Goal: Task Accomplishment & Management: Use online tool/utility

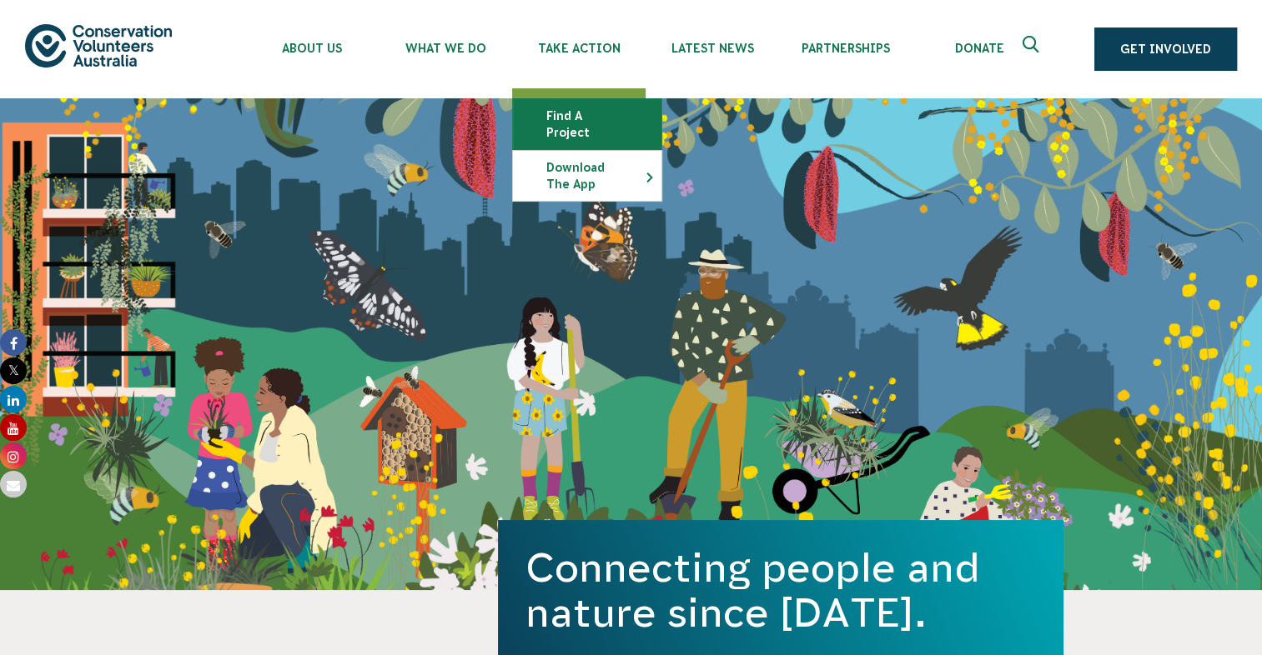
click at [588, 116] on link "Find a project" at bounding box center [587, 124] width 148 height 50
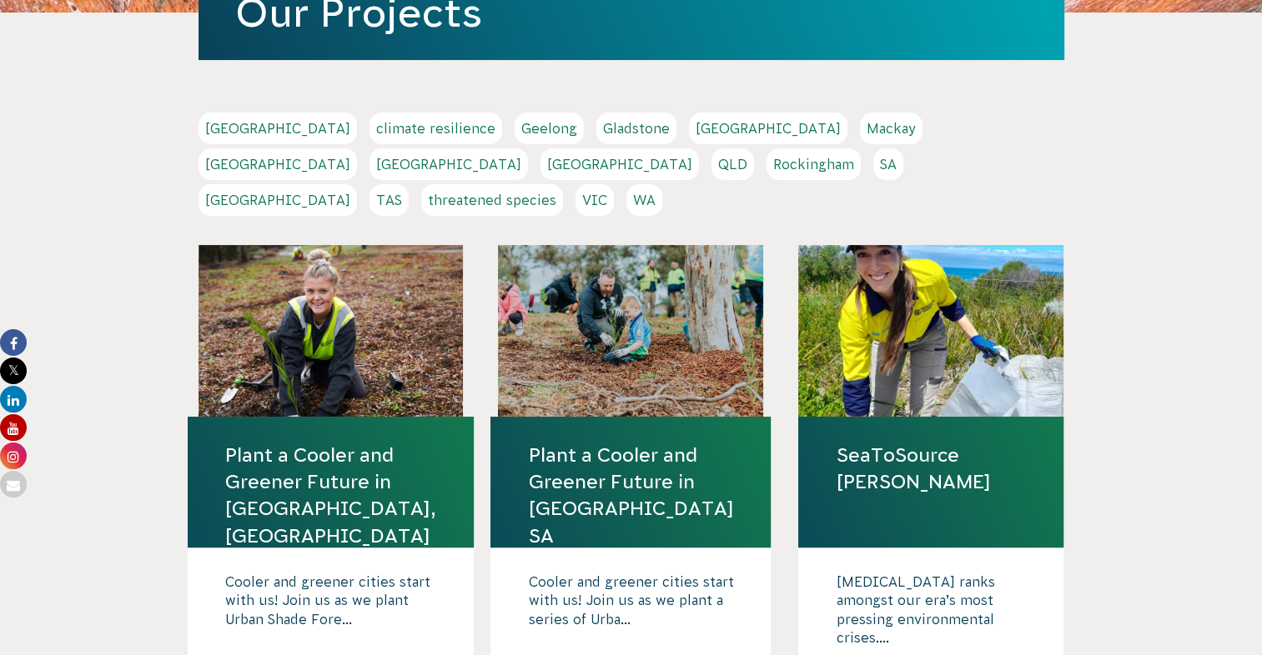
scroll to position [304, 0]
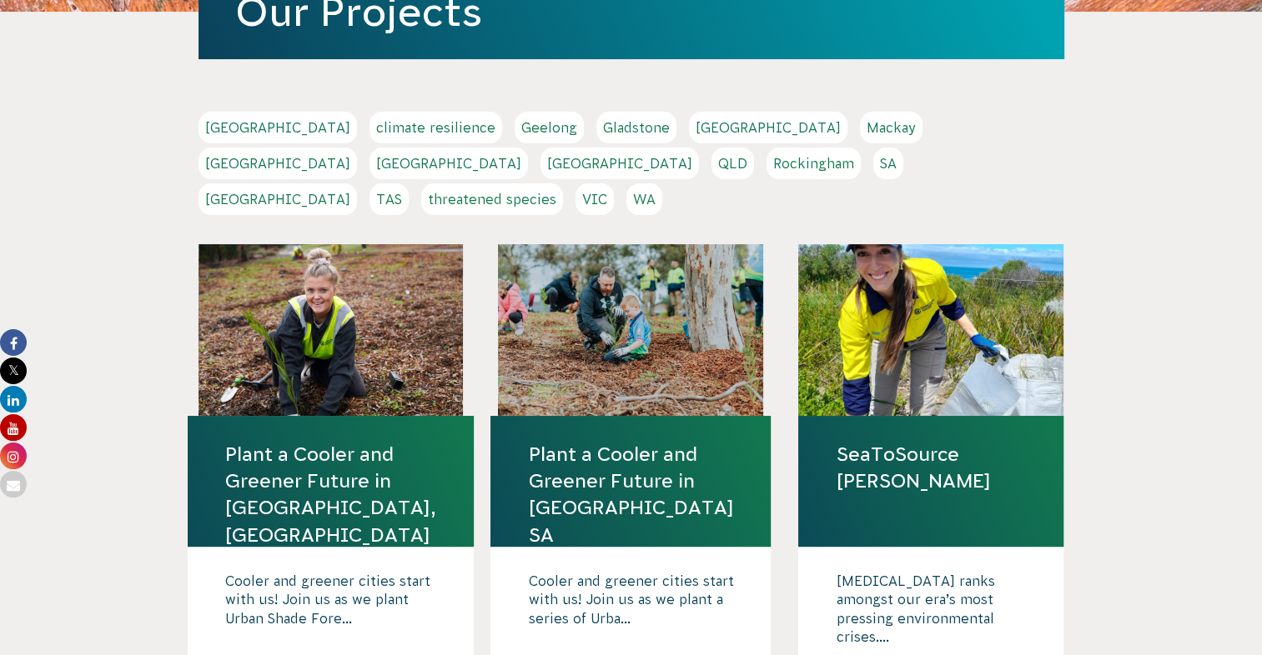
click at [754, 148] on link "QLD" at bounding box center [732, 164] width 43 height 32
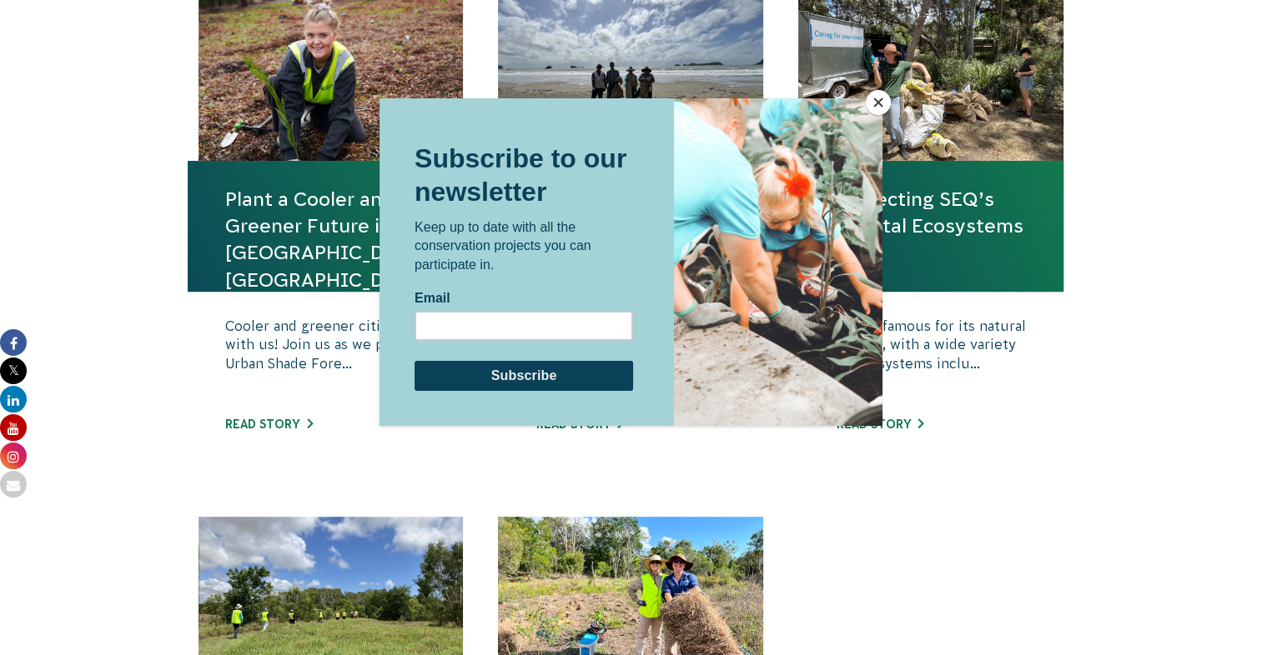
scroll to position [649, 0]
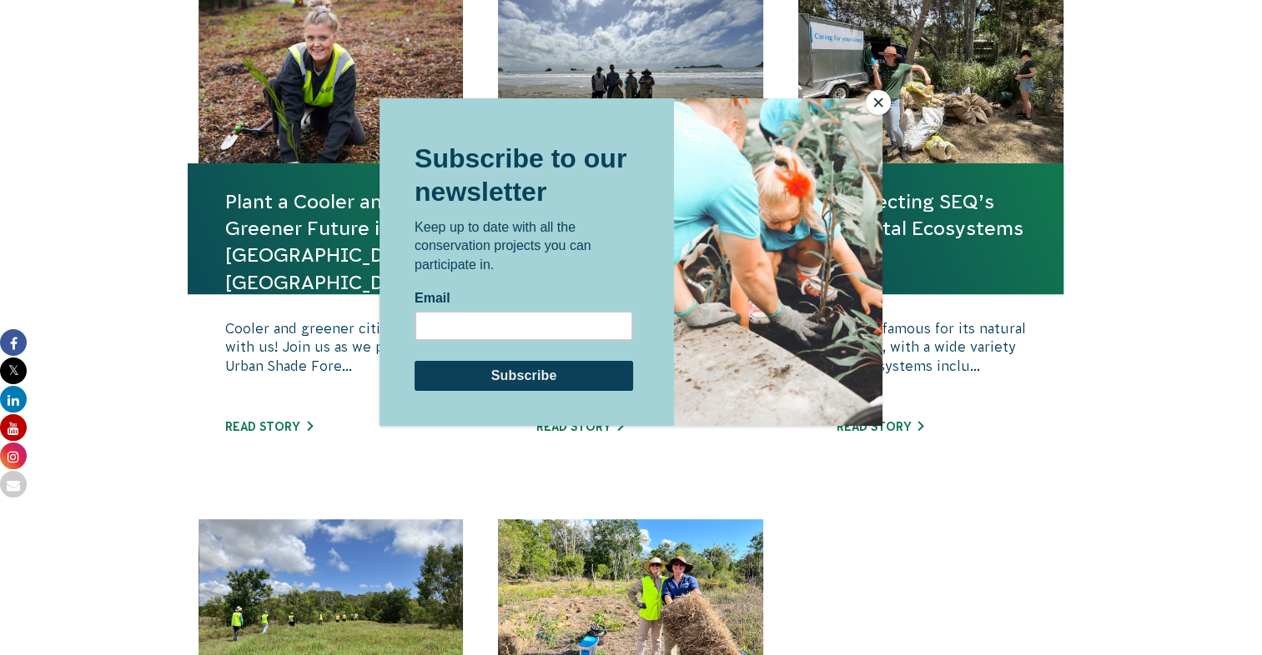
click at [877, 103] on button "Close" at bounding box center [878, 102] width 25 height 25
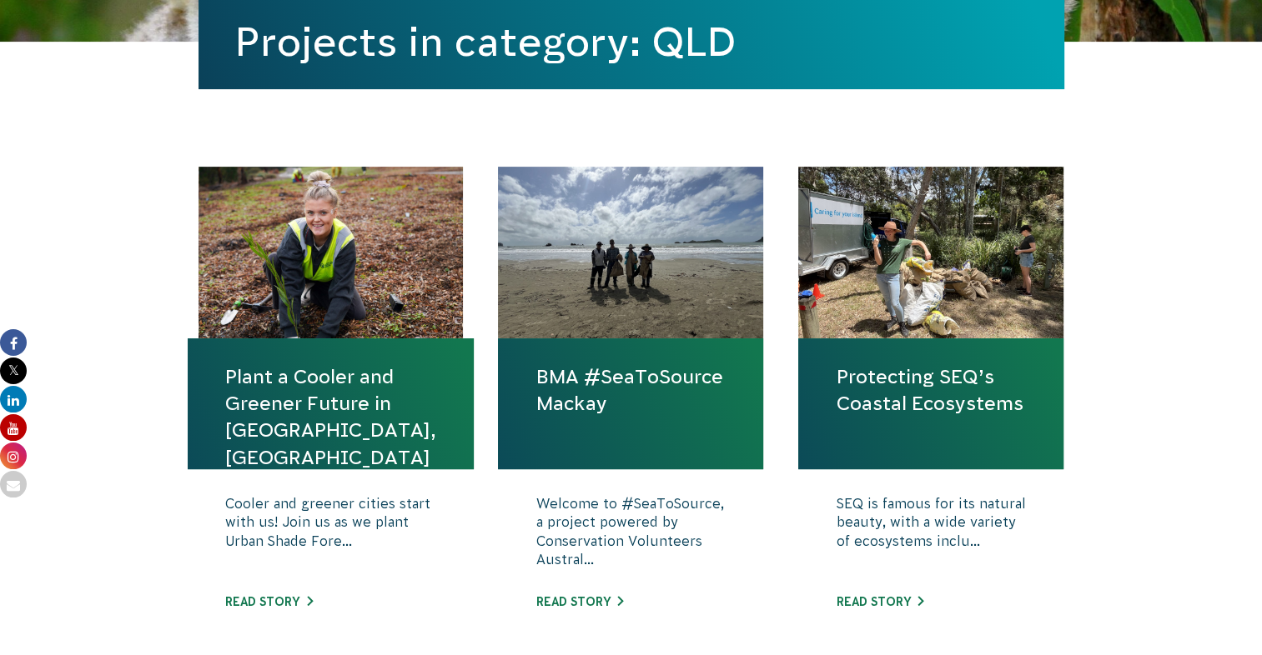
scroll to position [0, 0]
